Goal: Task Accomplishment & Management: Use online tool/utility

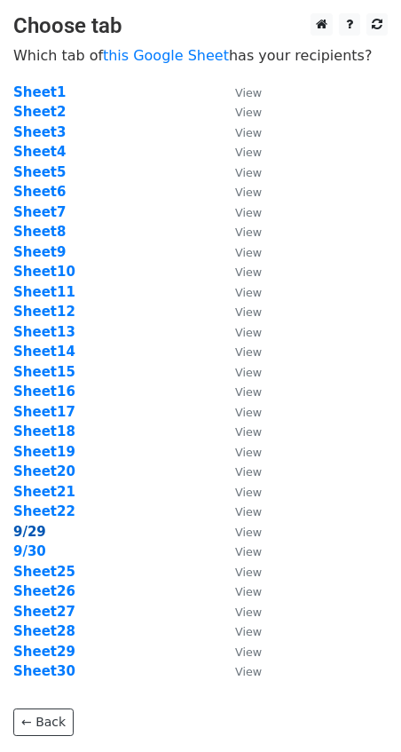
click at [28, 529] on strong "9/29" at bounding box center [29, 532] width 33 height 16
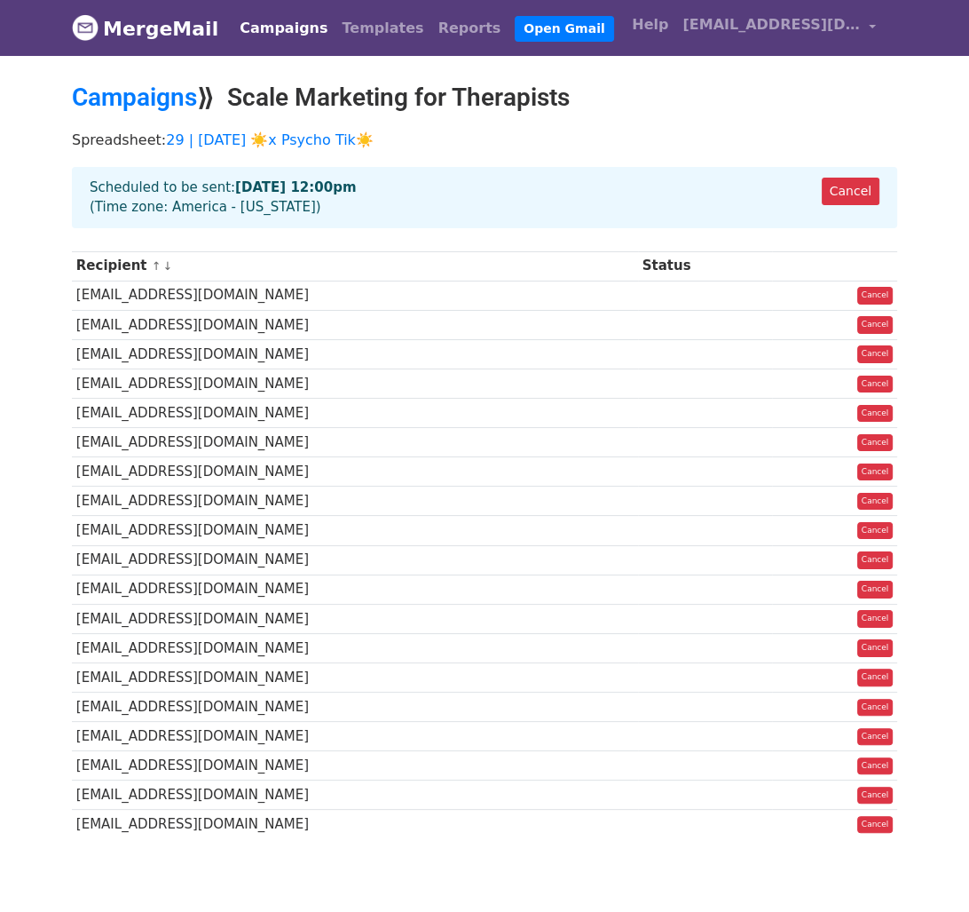
click at [279, 32] on link "Campaigns" at bounding box center [284, 29] width 102 height 36
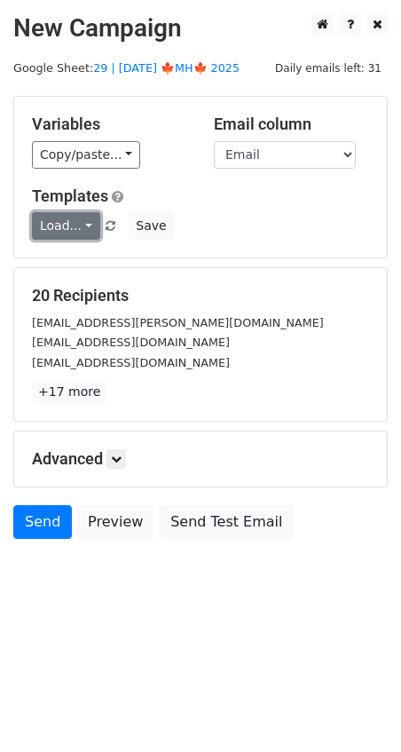
click at [84, 224] on link "Load..." at bounding box center [66, 226] width 68 height 28
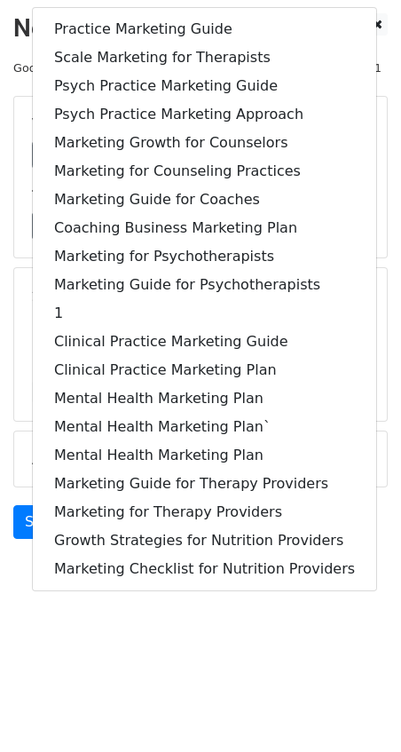
click at [153, 643] on html "New Campaign Daily emails left: 31 Google Sheet: 29 | SEP 29 🍁MH🍁 2025 Variable…" at bounding box center [200, 376] width 401 height 752
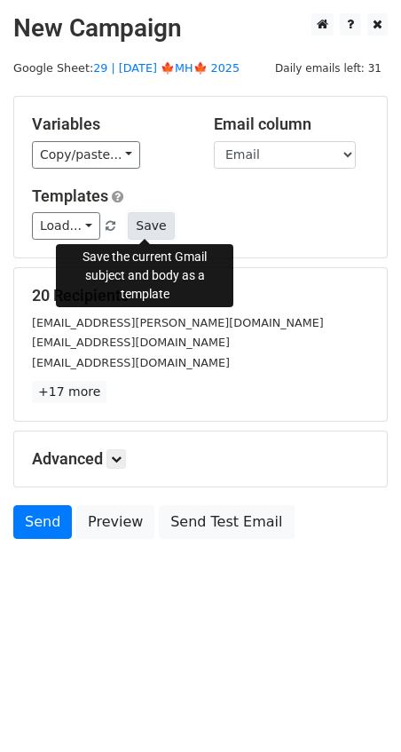
click at [138, 226] on button "Save" at bounding box center [151, 226] width 46 height 28
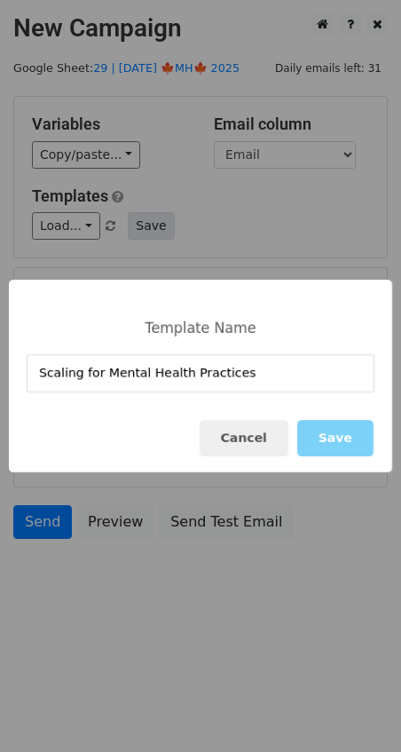
type input "Scaling for Mental Health Practices"
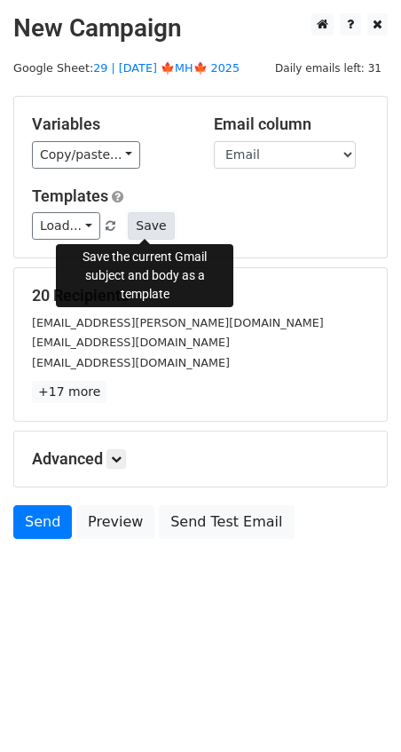
click at [158, 222] on button "Save" at bounding box center [151, 226] width 46 height 28
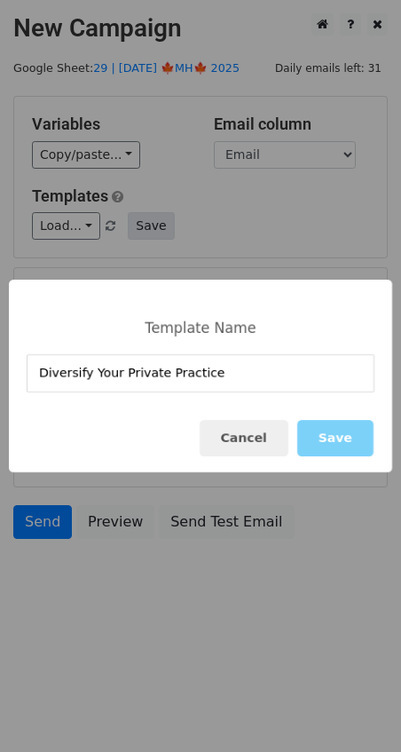
type input "Diversify Your Private Practice"
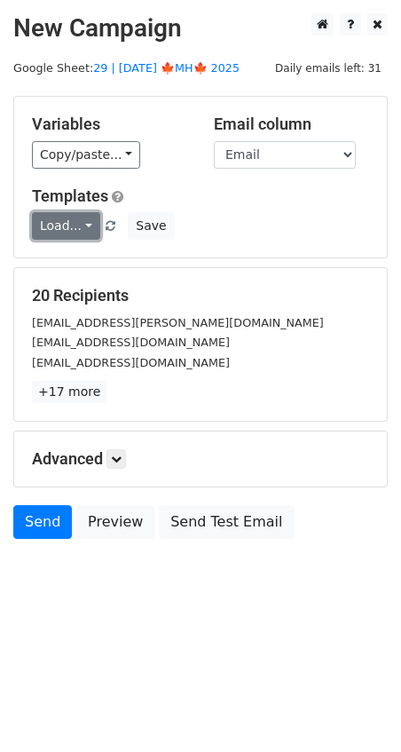
click at [72, 223] on link "Load..." at bounding box center [66, 226] width 68 height 28
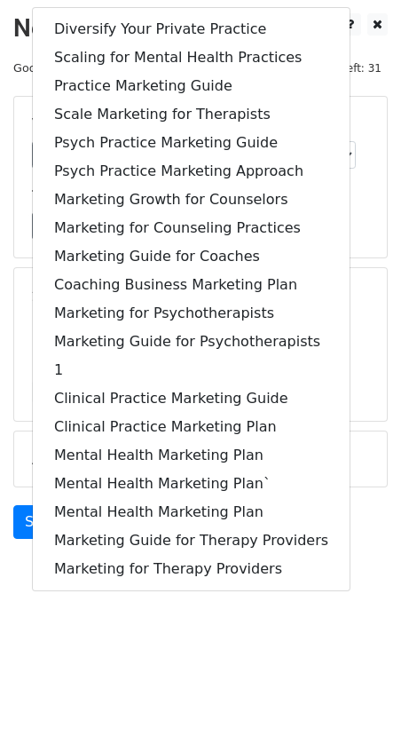
drag, startPoint x: 277, startPoint y: 660, endPoint x: 277, endPoint y: 627, distance: 33.7
click at [277, 660] on html "New Campaign Daily emails left: 31 Google Sheet: 29 | SEP 29 🍁MH🍁 2025 Variable…" at bounding box center [200, 376] width 401 height 752
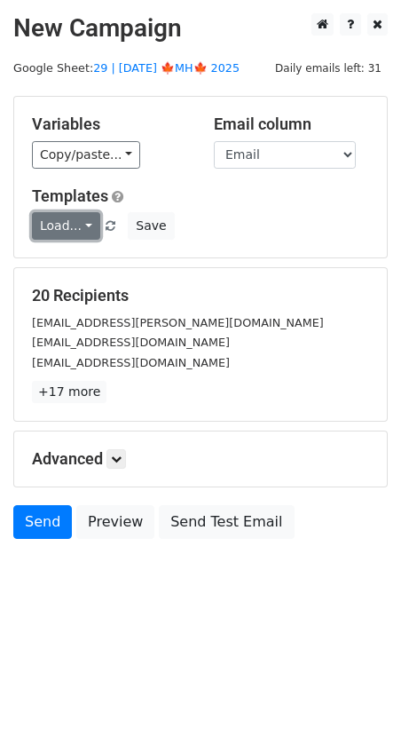
click at [83, 213] on link "Load..." at bounding box center [66, 226] width 68 height 28
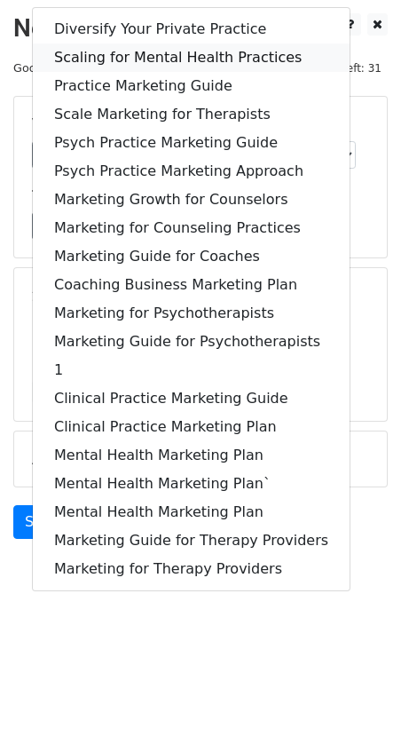
click at [134, 45] on link "Scaling for Mental Health Practices" at bounding box center [191, 57] width 317 height 28
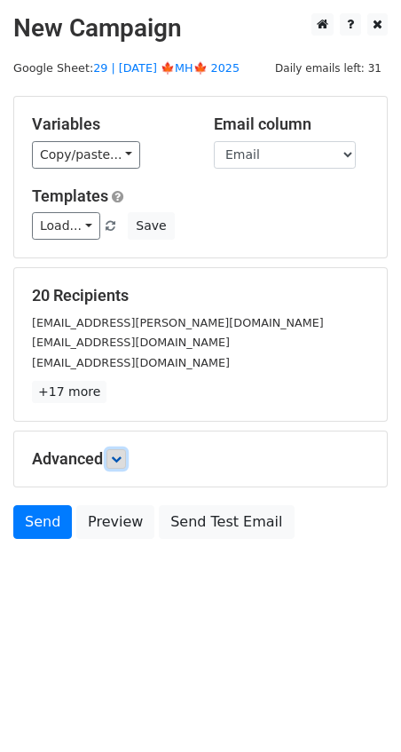
click at [126, 449] on link at bounding box center [117, 459] width 20 height 20
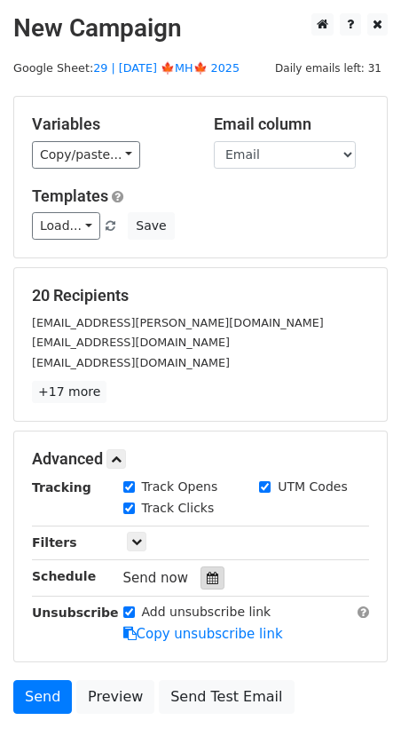
click at [207, 572] on icon at bounding box center [213, 578] width 12 height 12
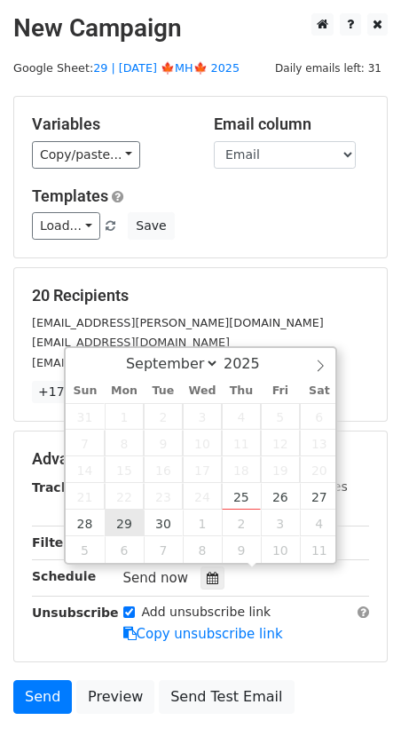
type input "2025-09-29 12:00"
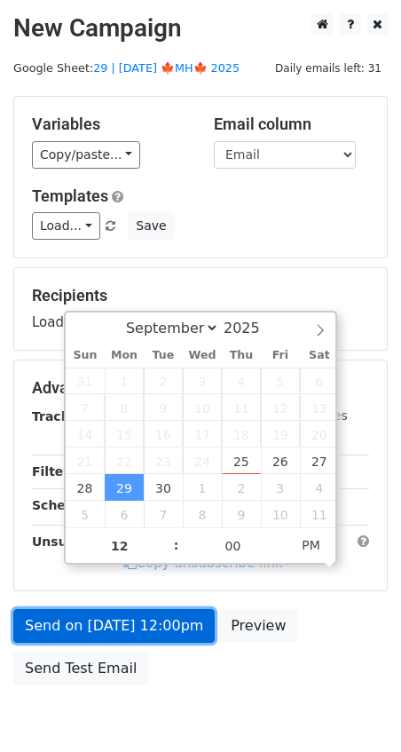
click at [116, 609] on link "Send on Sep 29 at 12:00pm" at bounding box center [114, 626] width 202 height 34
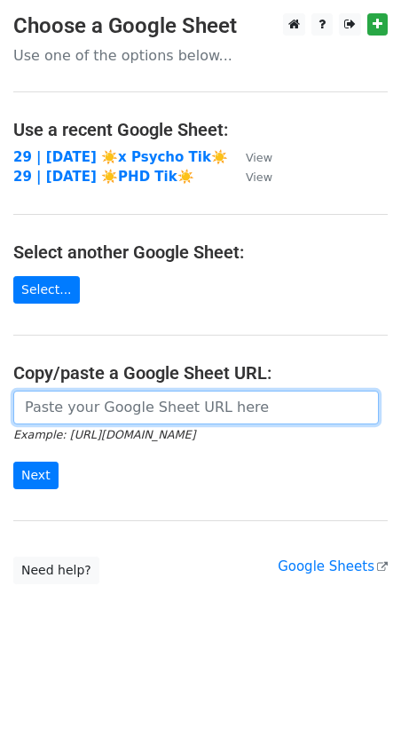
click at [154, 405] on input "url" at bounding box center [196, 408] width 366 height 34
paste input "https://docs.google.com/spreadsheets/d/1fhRrYMgX6WIzTWBdl8Ib92Ph85LK3BfRwOjWlfb…"
type input "https://docs.google.com/spreadsheets/d/1fhRrYMgX6WIzTWBdl8Ib92Ph85LK3BfRwOjWlfb…"
click at [13, 462] on input "Next" at bounding box center [35, 476] width 45 height 28
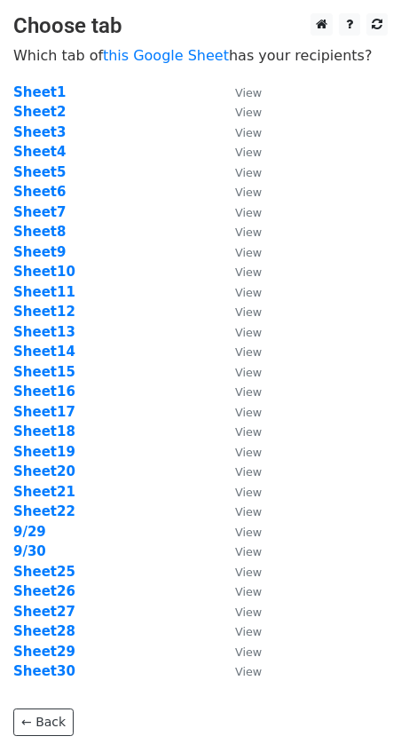
drag, startPoint x: 113, startPoint y: 243, endPoint x: 75, endPoint y: 320, distance: 85.0
click at [110, 246] on td "Sheet9" at bounding box center [115, 252] width 204 height 20
click at [32, 548] on strong "9/30" at bounding box center [29, 551] width 33 height 16
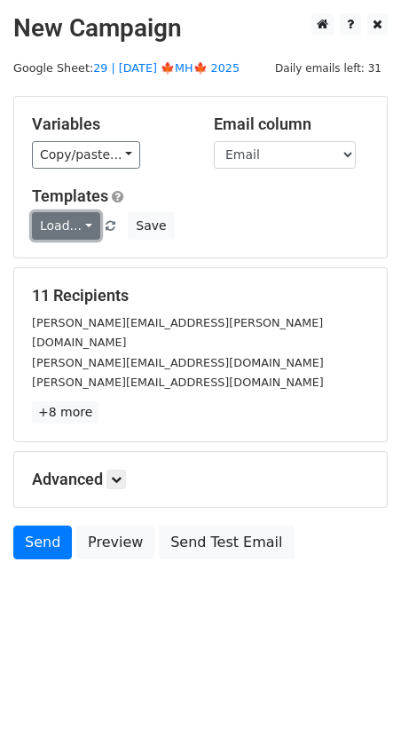
click at [71, 225] on link "Load..." at bounding box center [66, 226] width 68 height 28
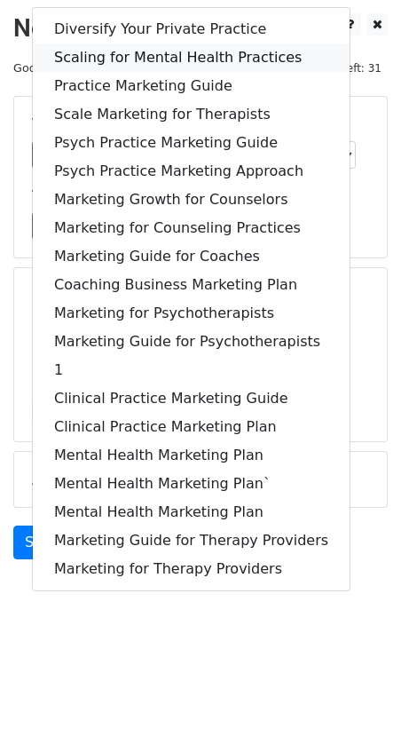
click at [160, 59] on link "Scaling for Mental Health Practices" at bounding box center [191, 57] width 317 height 28
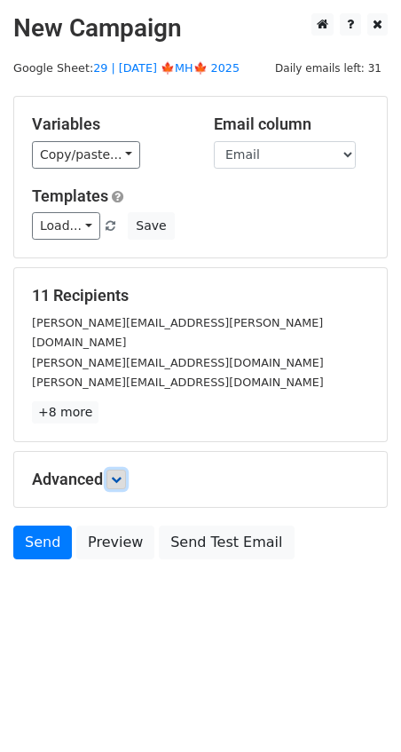
click at [122, 474] on icon at bounding box center [116, 479] width 11 height 11
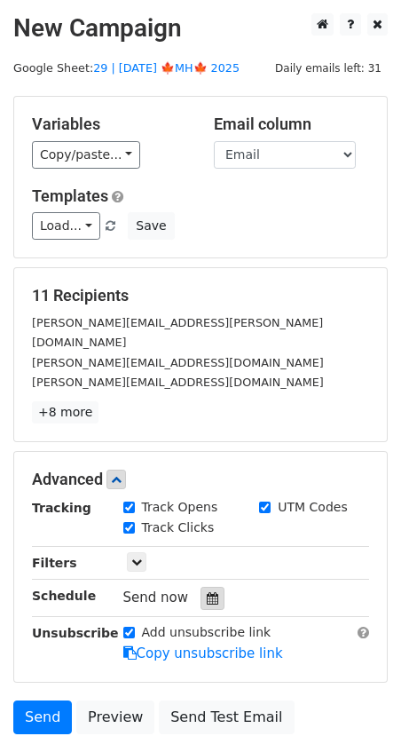
click at [207, 592] on icon at bounding box center [213, 598] width 12 height 12
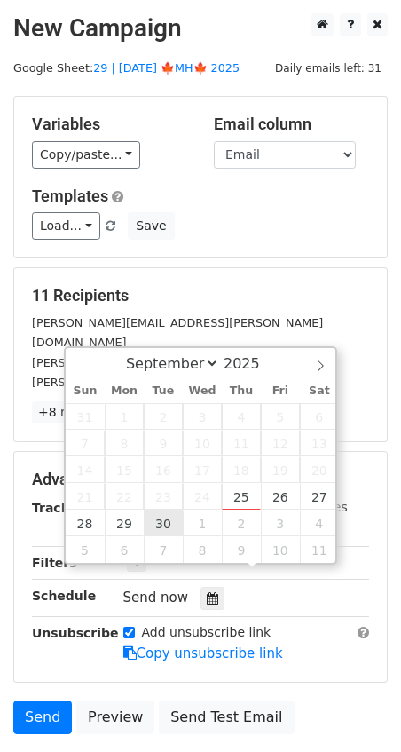
type input "2025-09-30 12:00"
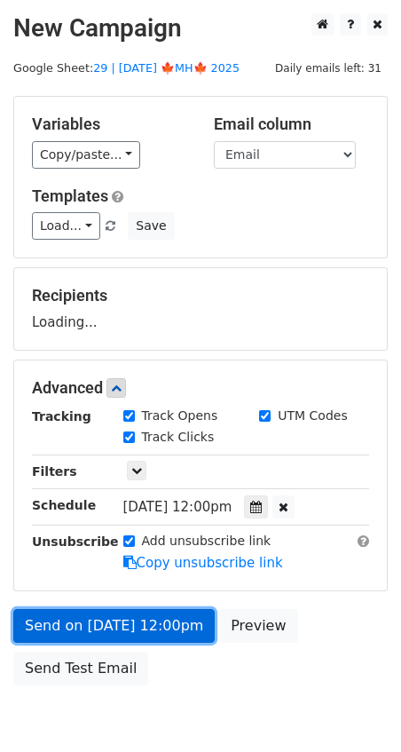
click at [143, 624] on link "Send on Sep 30 at 12:00pm" at bounding box center [114, 626] width 202 height 34
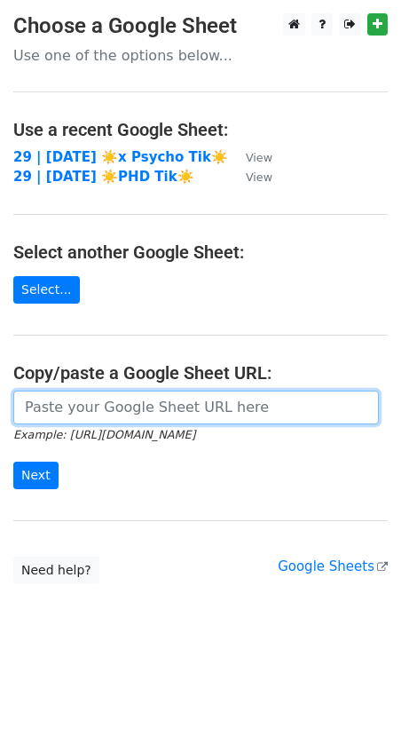
click at [102, 407] on input "url" at bounding box center [196, 408] width 366 height 34
paste input "[URL][DOMAIN_NAME]"
type input "[URL][DOMAIN_NAME]"
click at [13, 462] on input "Next" at bounding box center [35, 476] width 45 height 28
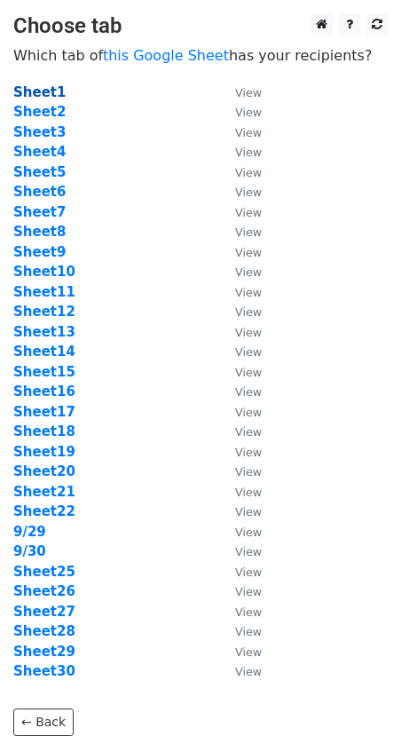
click at [46, 90] on strong "Sheet1" at bounding box center [39, 92] width 52 height 16
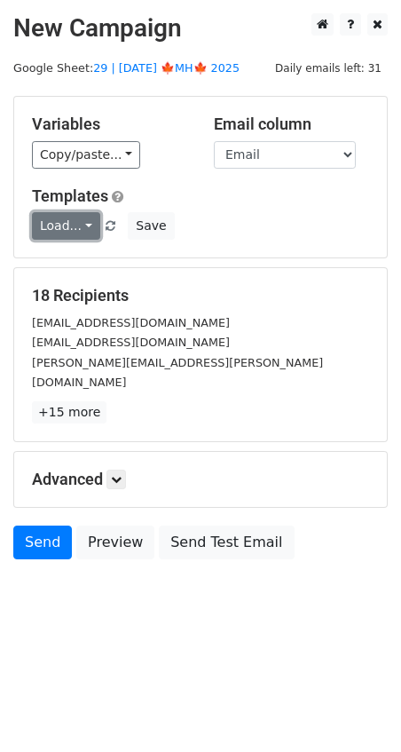
click at [71, 225] on link "Load..." at bounding box center [66, 226] width 68 height 28
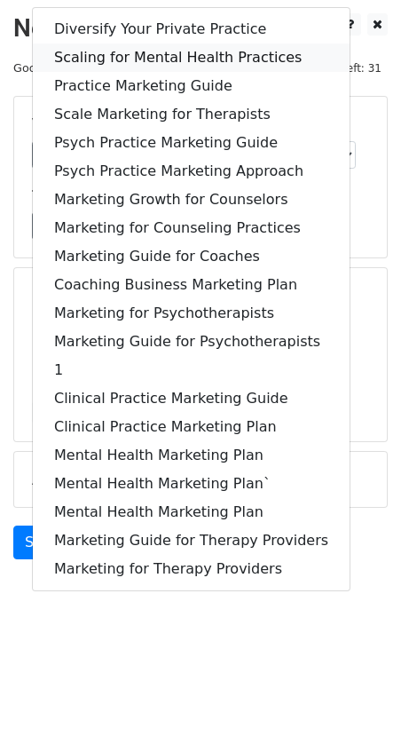
click at [154, 64] on link "Scaling for Mental Health Practices" at bounding box center [191, 57] width 317 height 28
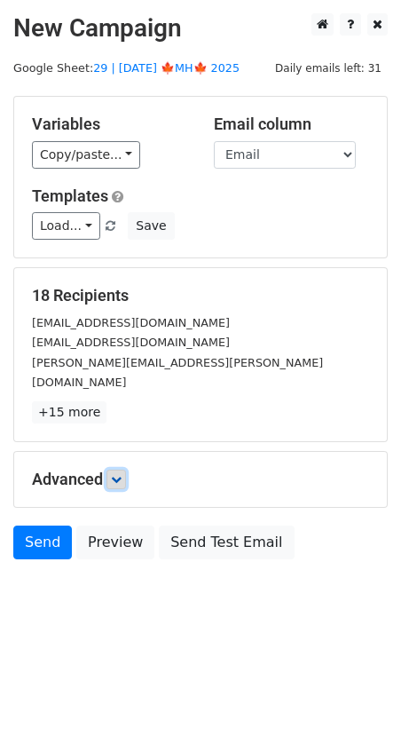
click at [121, 474] on icon at bounding box center [116, 479] width 11 height 11
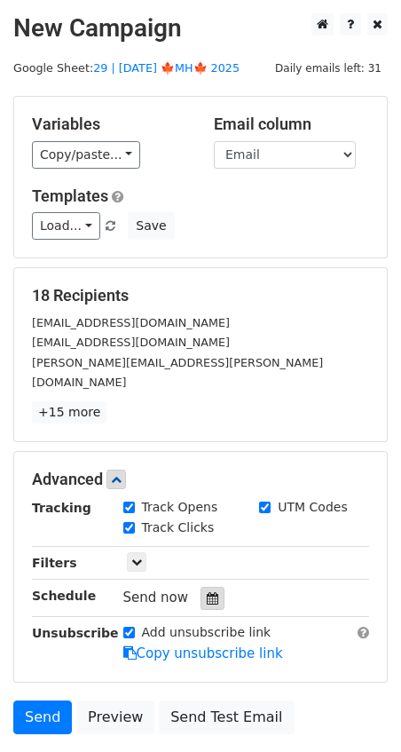
click at [207, 592] on icon at bounding box center [213, 598] width 12 height 12
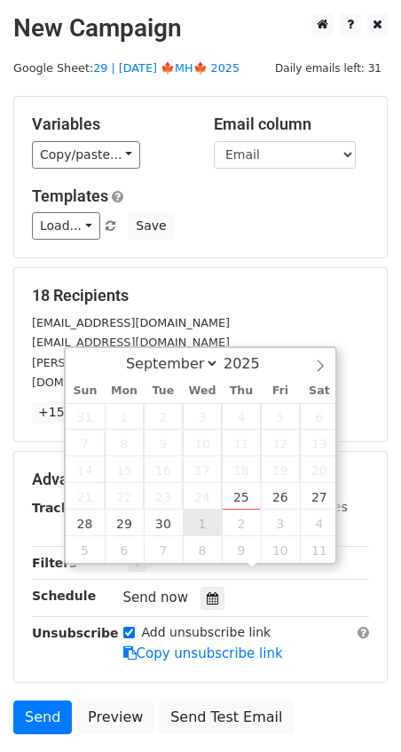
type input "[DATE] 12:00"
select select "9"
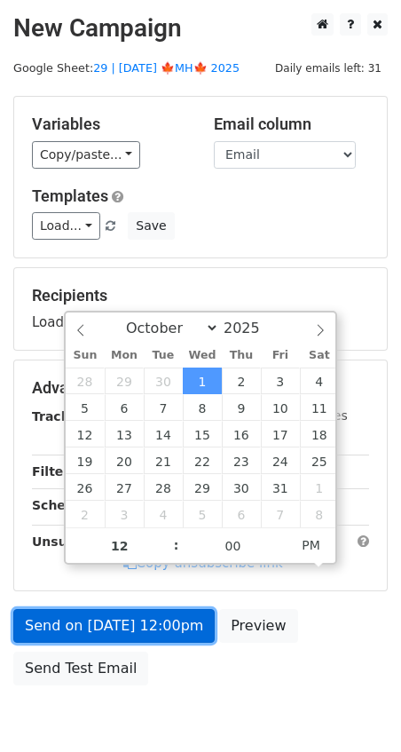
click at [127, 621] on link "Send on [DATE] 12:00pm" at bounding box center [114, 626] width 202 height 34
